Goal: Task Accomplishment & Management: Complete application form

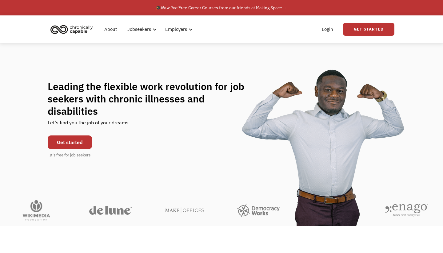
click at [72, 138] on link "Get started" at bounding box center [70, 142] width 44 height 14
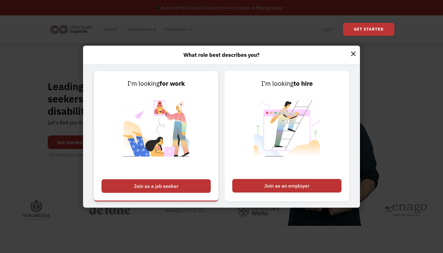
click at [165, 189] on div "Join as a job seeker" at bounding box center [156, 186] width 109 height 14
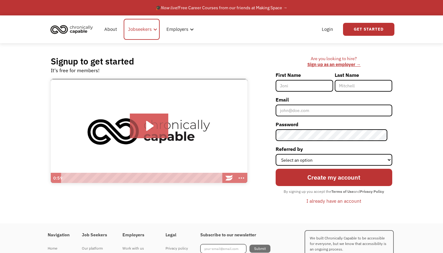
click at [156, 28] on div at bounding box center [155, 29] width 5 height 5
click at [248, 55] on div "Signup to get started It's free for members! Click for sound @keyframes VOLUME_…" at bounding box center [222, 133] width 360 height 180
click at [304, 86] on input "First Name" at bounding box center [305, 86] width 58 height 12
type input "[PERSON_NAME]"
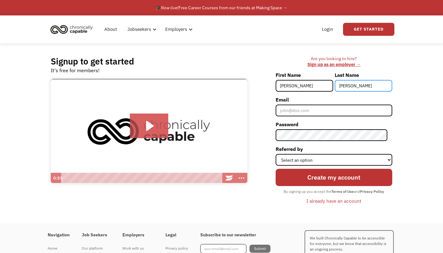
type input "[PERSON_NAME]"
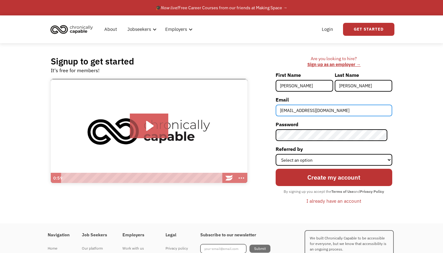
type input "[EMAIL_ADDRESS][DOMAIN_NAME]"
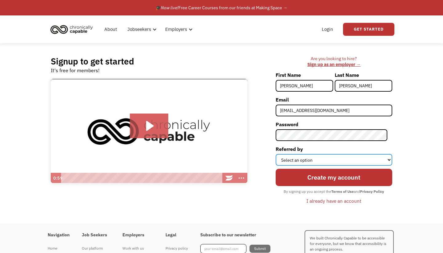
click at [319, 157] on select "Select an option Instagram Facebook Twitter Search Engine News Article Word of …" at bounding box center [334, 160] width 117 height 12
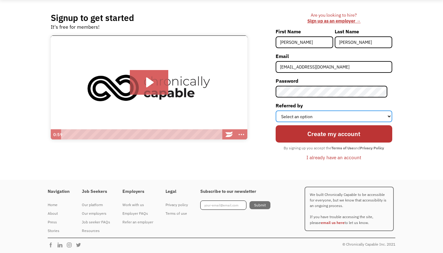
scroll to position [43, 0]
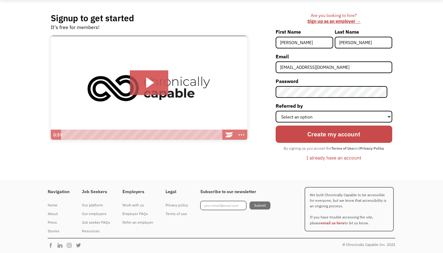
click at [348, 138] on input "Create my account" at bounding box center [334, 134] width 117 height 18
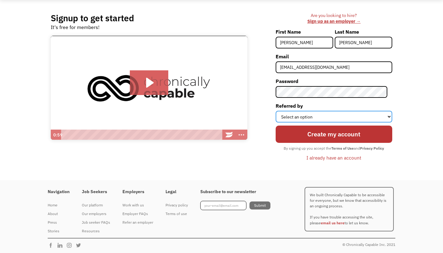
click at [345, 121] on select "Select an option Instagram Facebook Twitter Search Engine News Article Word of …" at bounding box center [334, 117] width 117 height 12
select select "Other"
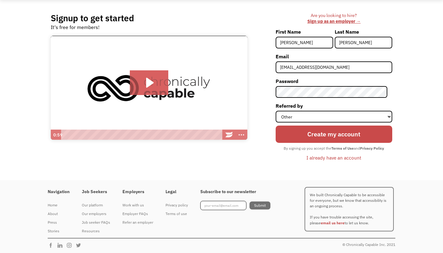
click at [332, 134] on input "Create my account" at bounding box center [334, 134] width 117 height 18
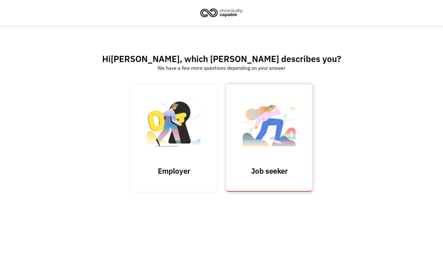
click at [271, 142] on img at bounding box center [270, 126] width 62 height 60
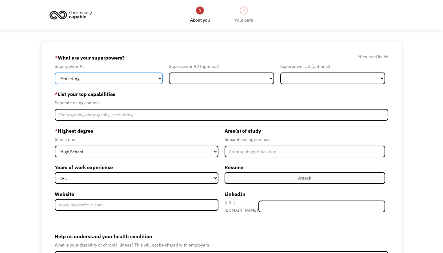
click at [142, 75] on select "Marketing Human Resources Finance Technology Operations Sales Industrial & Manu…" at bounding box center [109, 78] width 108 height 12
select select "Administration"
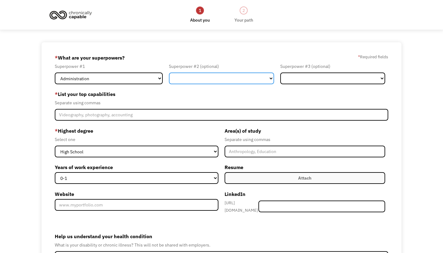
click at [194, 82] on select "Marketing Human Resources Finance Technology Operations Sales Industrial & Manu…" at bounding box center [221, 78] width 105 height 12
select select "Customer Service"
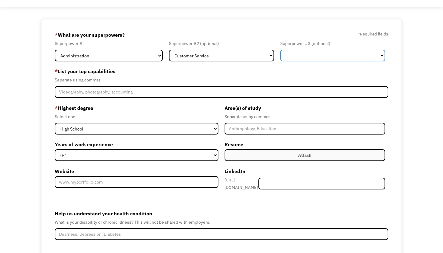
scroll to position [24, 0]
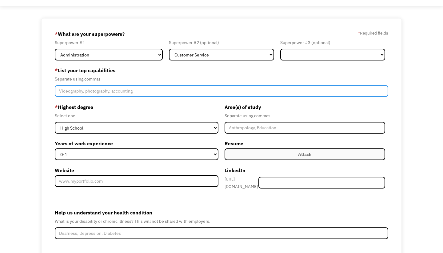
click at [176, 87] on input "Member-Create-Step1" at bounding box center [222, 91] width 334 height 12
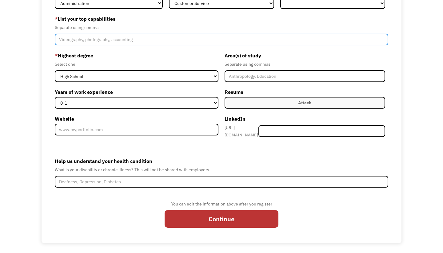
scroll to position [75, 0]
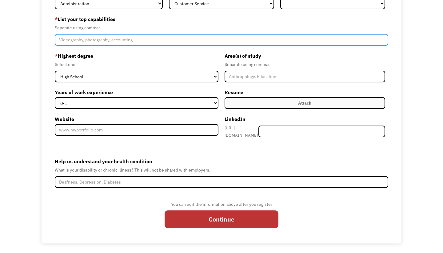
click at [152, 38] on input "Member-Create-Step1" at bounding box center [222, 40] width 334 height 12
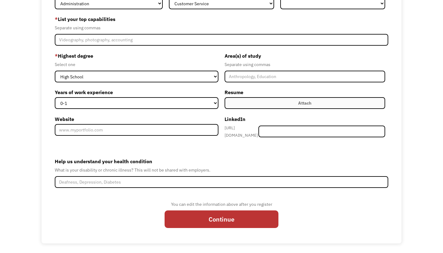
click at [154, 25] on div "Separate using commas" at bounding box center [222, 27] width 334 height 7
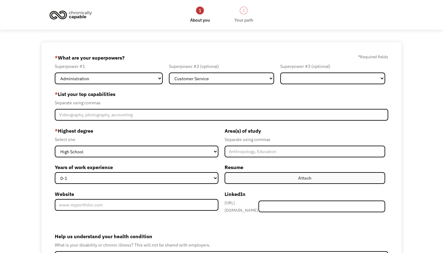
scroll to position [0, 0]
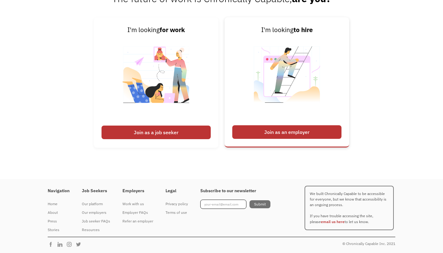
scroll to position [1512, 0]
